Goal: Information Seeking & Learning: Learn about a topic

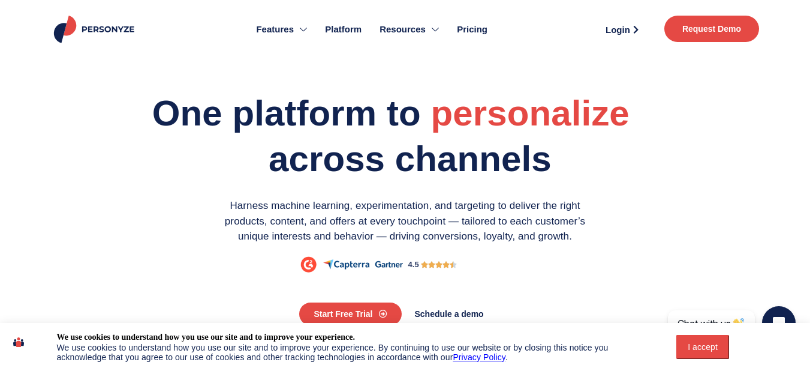
click at [697, 339] on button "I accept" at bounding box center [703, 347] width 53 height 24
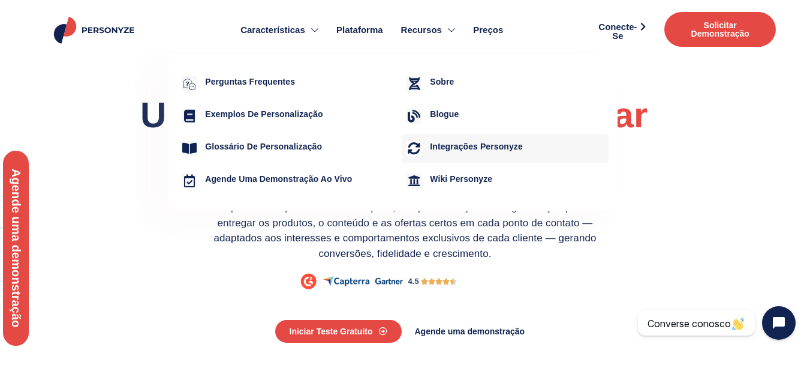
click at [440, 148] on font "Integrações Personyze" at bounding box center [476, 147] width 93 height 10
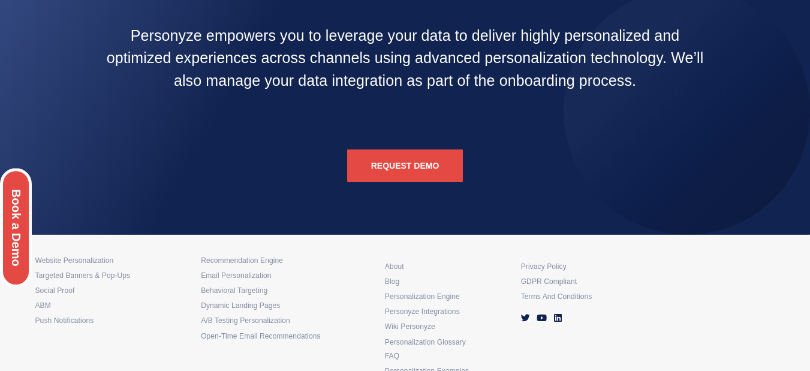
scroll to position [2326, 0]
